Goal: Contribute content

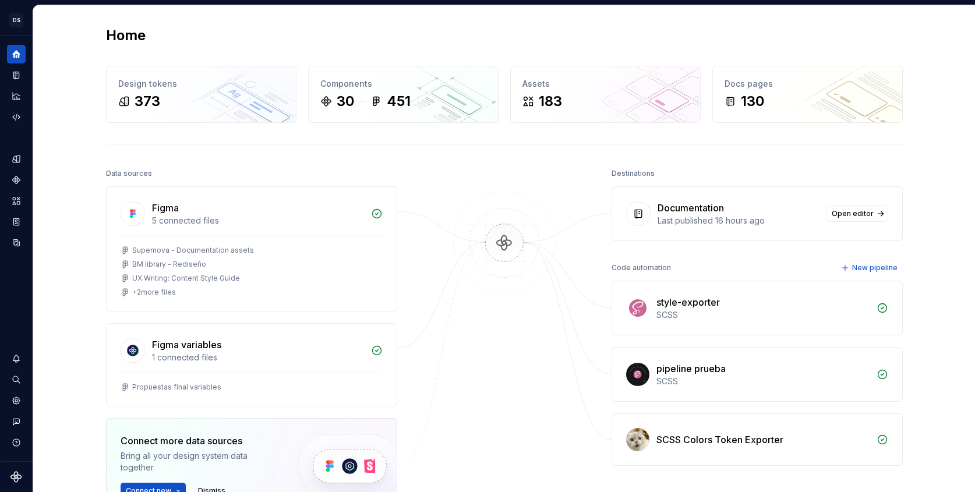
click at [453, 156] on div "Home Design tokens 373 Components 30 451 Assets 183 Docs pages 130 Data sources…" at bounding box center [504, 322] width 838 height 635
click at [549, 154] on div "Home Design tokens 373 Components 30 451 Assets 183 Docs pages 130 Data sources…" at bounding box center [504, 322] width 838 height 635
click at [25, 36] on button "Expand sidebar" at bounding box center [24, 35] width 16 height 16
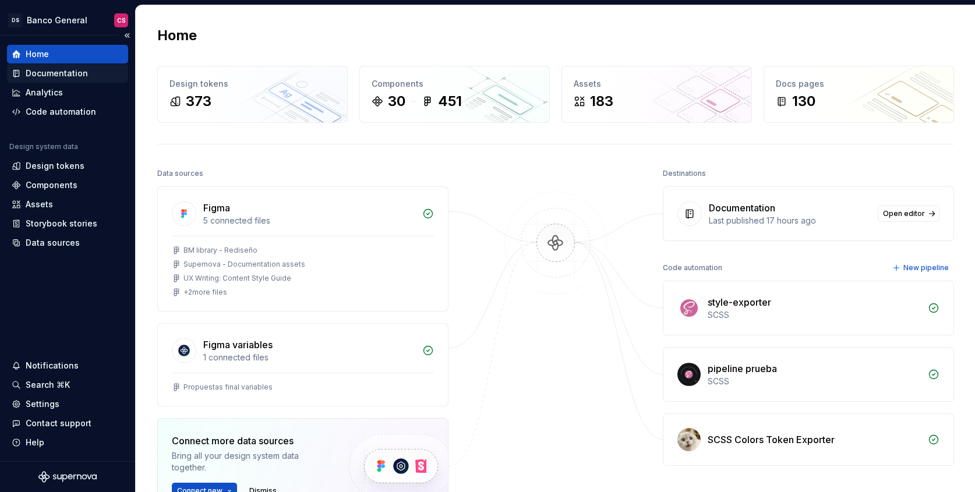
click at [45, 72] on div "Documentation" at bounding box center [57, 74] width 62 height 12
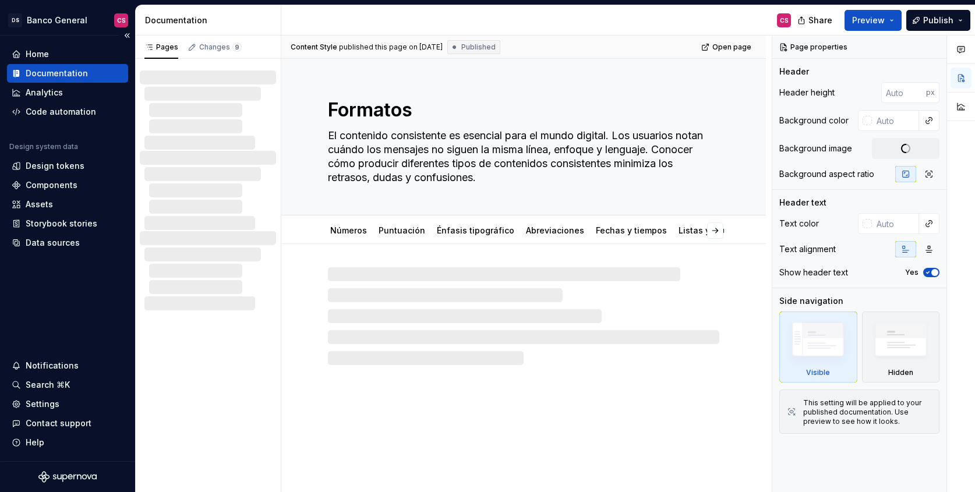
type textarea "*"
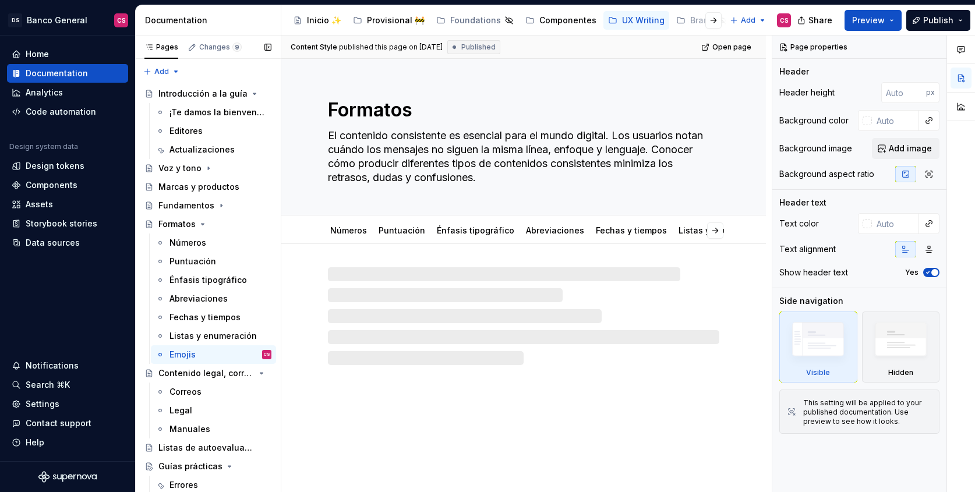
scroll to position [74, 0]
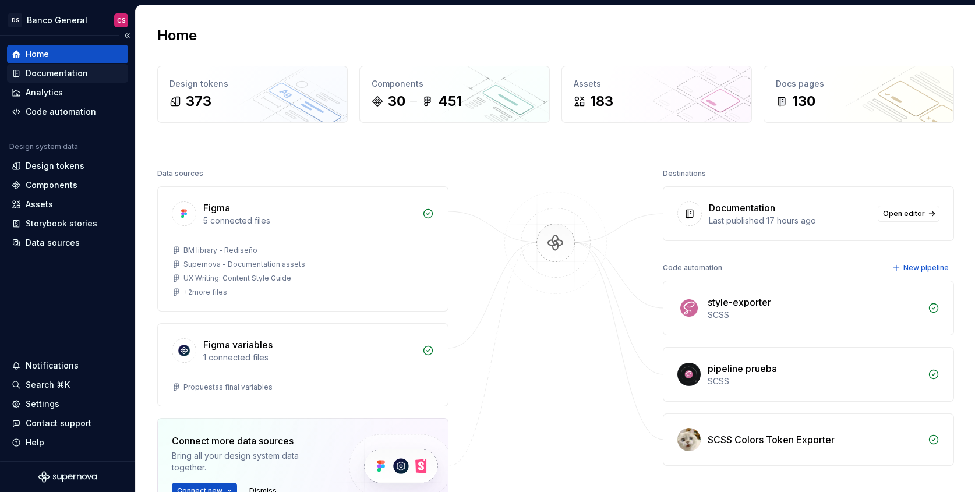
click at [68, 72] on div "Documentation" at bounding box center [57, 74] width 62 height 12
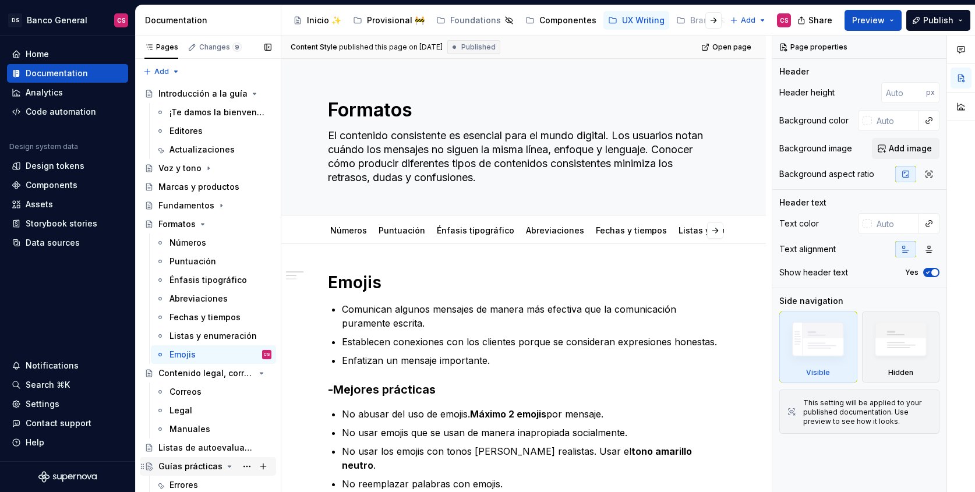
click at [228, 466] on icon "Page tree" at bounding box center [229, 466] width 3 height 1
click at [261, 375] on button "Page tree" at bounding box center [263, 373] width 16 height 16
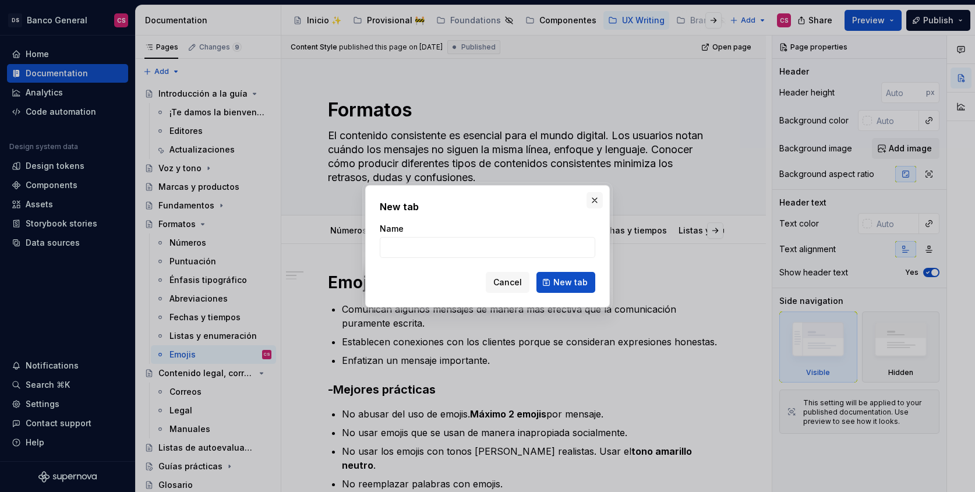
click at [593, 205] on button "button" at bounding box center [594, 200] width 16 height 16
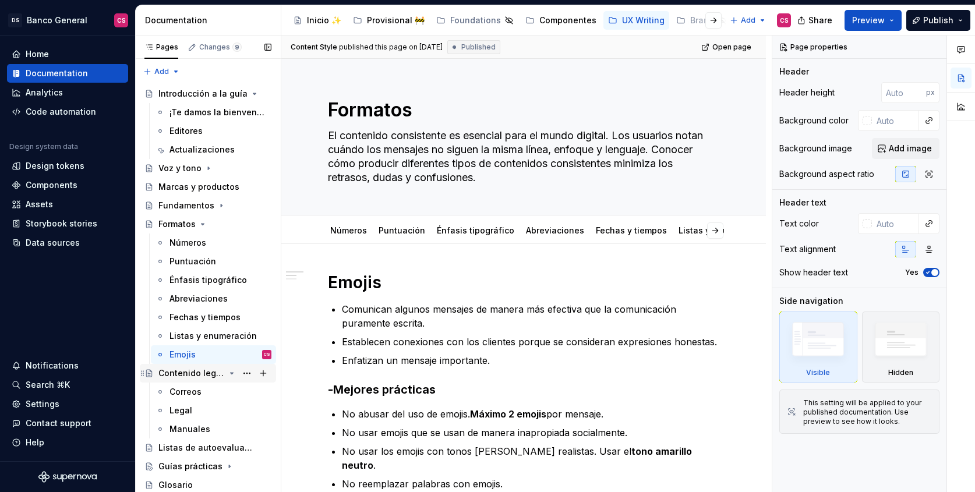
click at [232, 373] on icon "Page tree" at bounding box center [232, 373] width 3 height 1
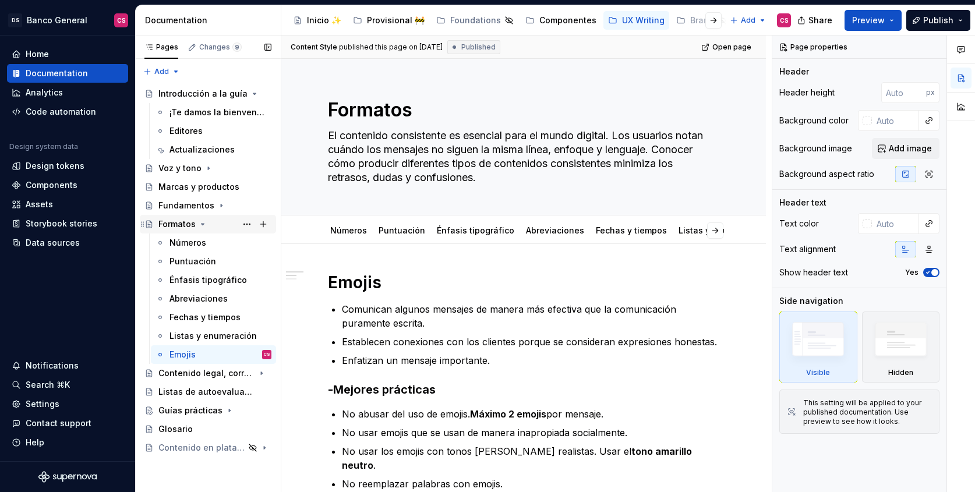
click at [204, 223] on icon "Page tree" at bounding box center [202, 223] width 9 height 9
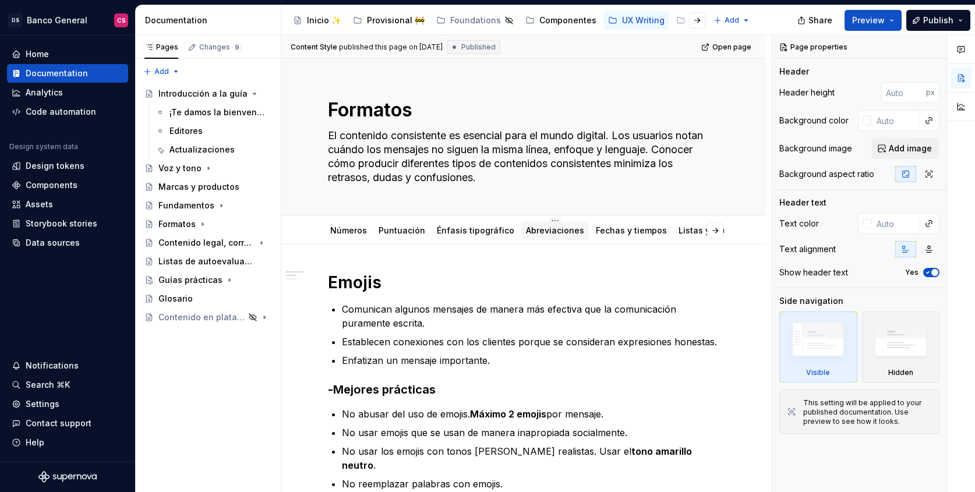
type textarea "*"
